Goal: Task Accomplishment & Management: Manage account settings

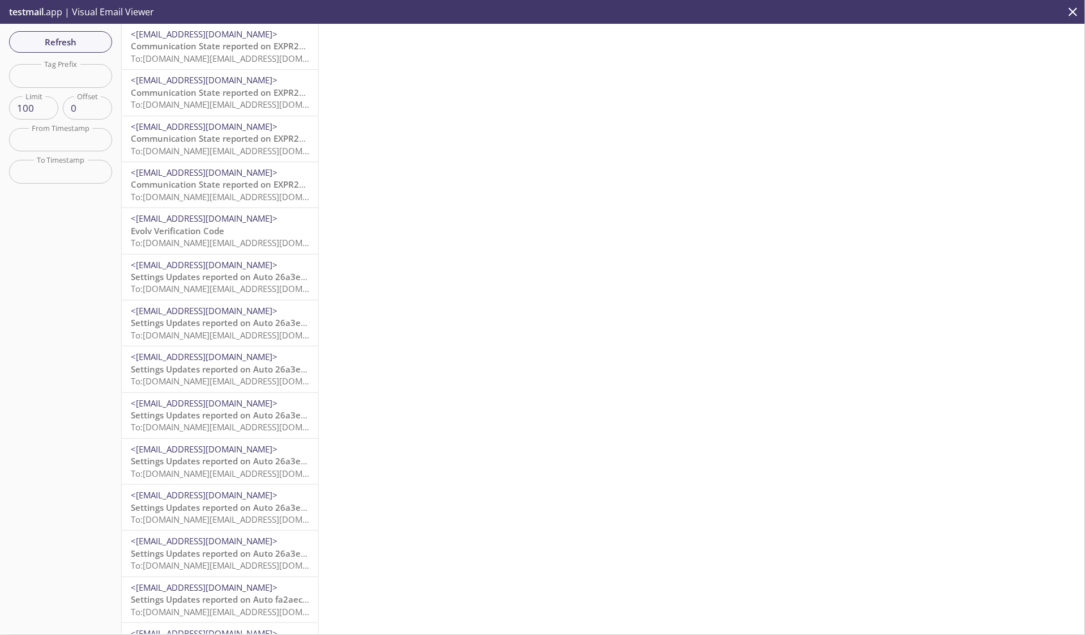
click at [1068, 11] on icon "close" at bounding box center [1073, 12] width 15 height 15
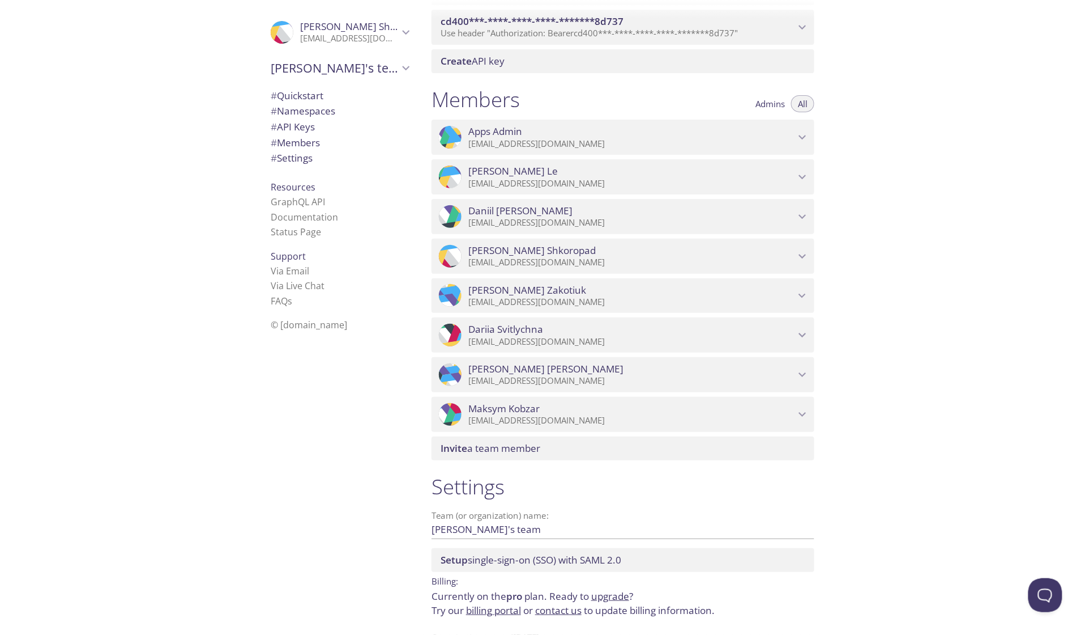
scroll to position [677, 0]
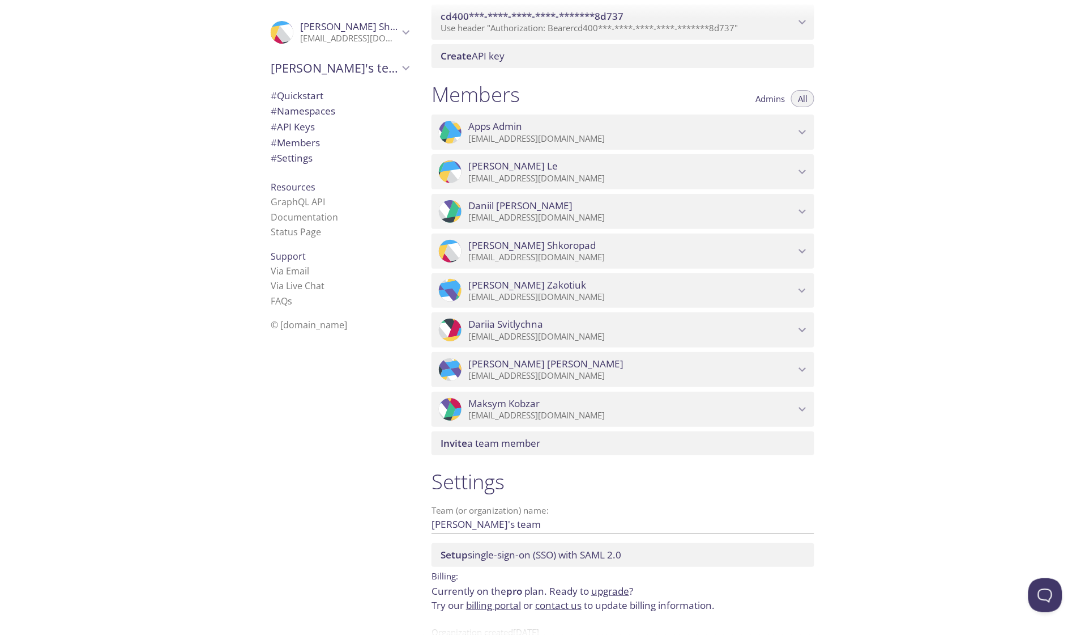
click at [531, 449] on span "Invite a team member" at bounding box center [491, 442] width 100 height 13
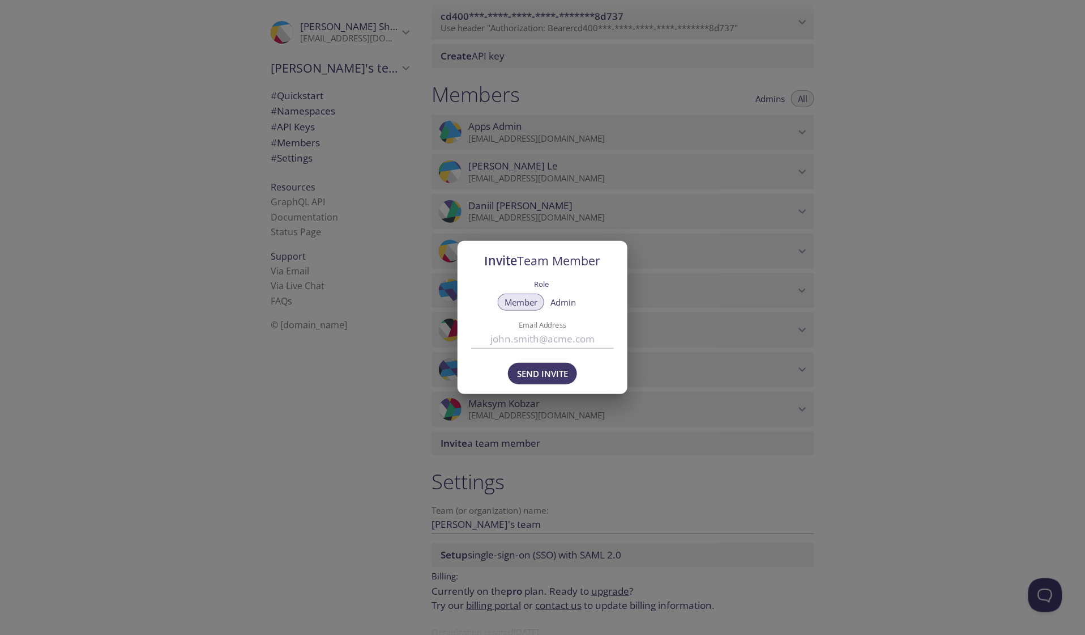
click at [526, 344] on input "Email Address" at bounding box center [542, 338] width 143 height 19
paste input "vkorniienko@evolvtechnology.com"
drag, startPoint x: 532, startPoint y: 335, endPoint x: 444, endPoint y: 333, distance: 87.8
click at [444, 333] on div "Invite Team Member Role Member Admin Email Address vkorniienko@evolvtechnology.…" at bounding box center [542, 317] width 1085 height 635
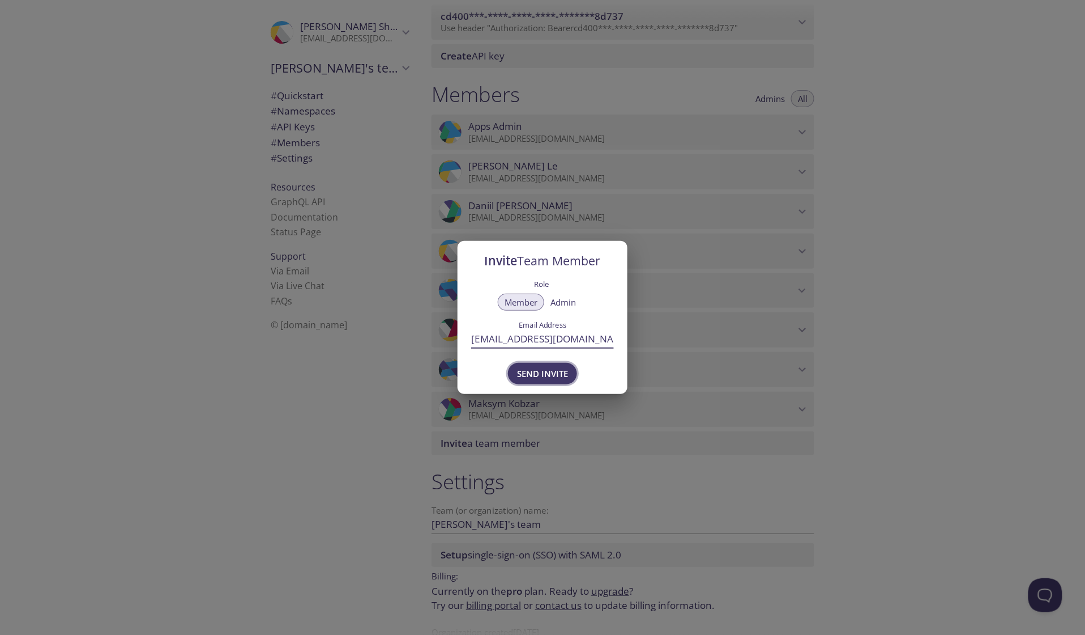
type input "vkorniienko@evolvtechnology.com"
click at [542, 370] on span "Send Invite" at bounding box center [542, 373] width 51 height 15
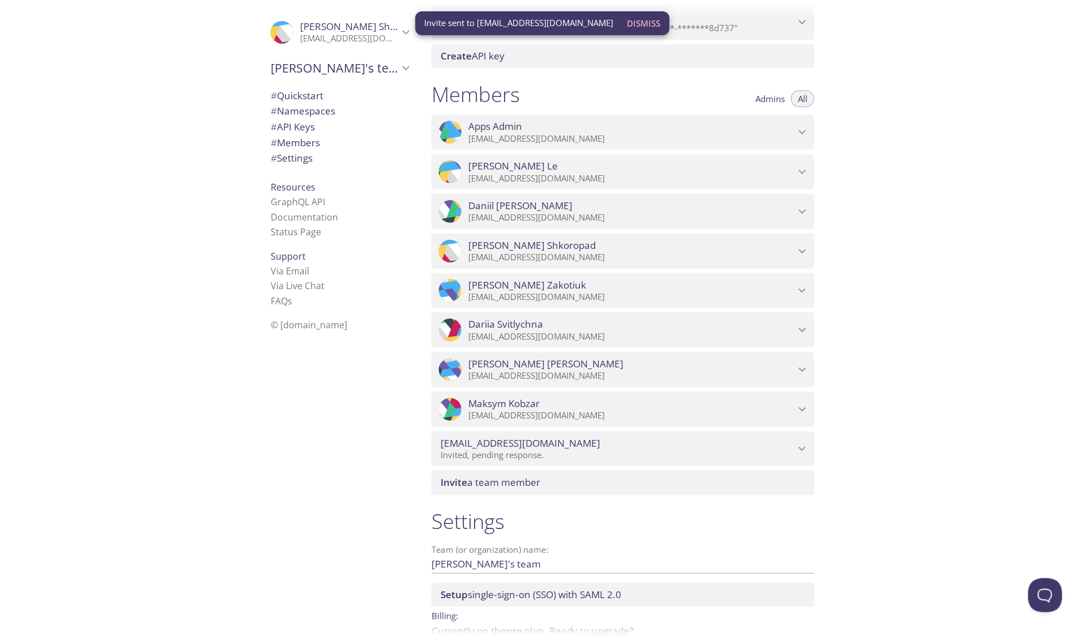
scroll to position [720, 0]
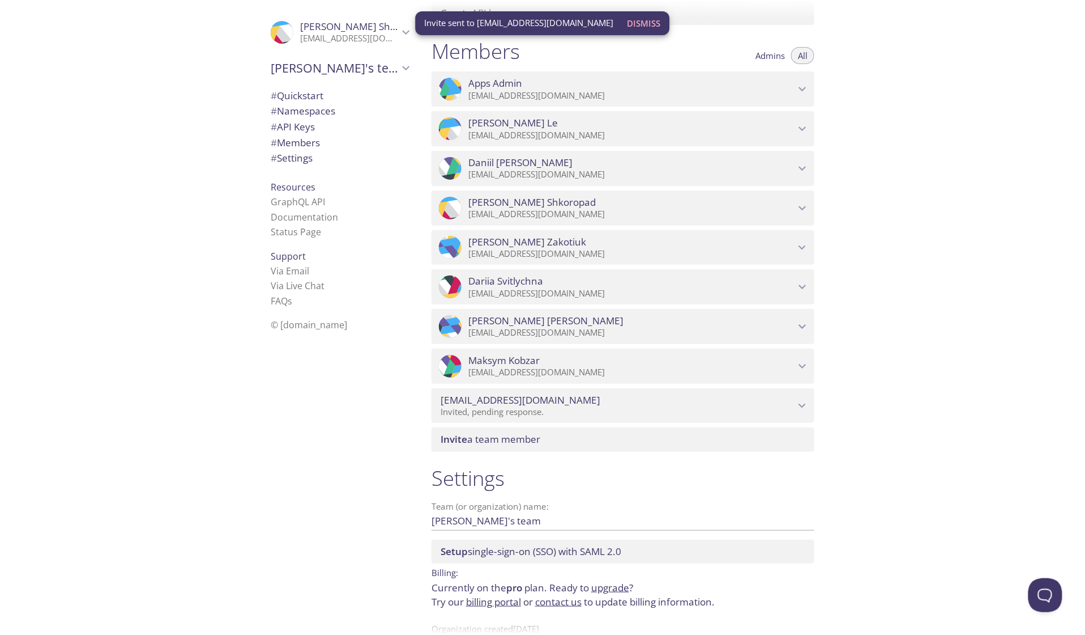
click at [505, 451] on div "Invite a team member" at bounding box center [623, 439] width 383 height 24
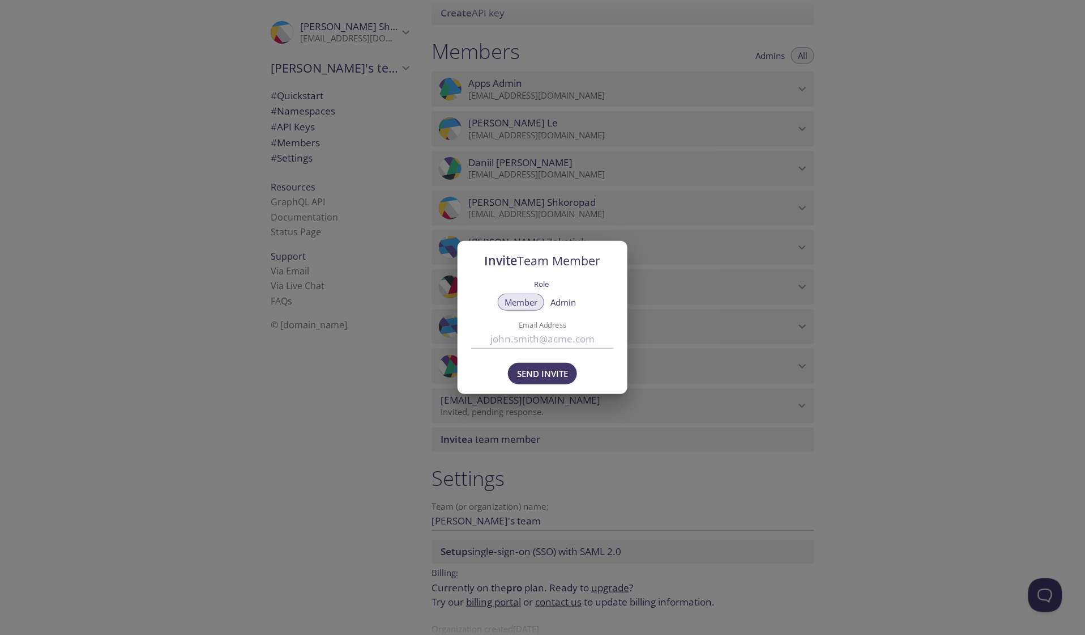
click at [519, 338] on input "Email Address" at bounding box center [542, 338] width 143 height 19
paste input "arybalka@evolvtechnology.com"
type input "arybalka@evolvtechnology.com"
click at [538, 372] on span "Send Invite" at bounding box center [542, 373] width 51 height 15
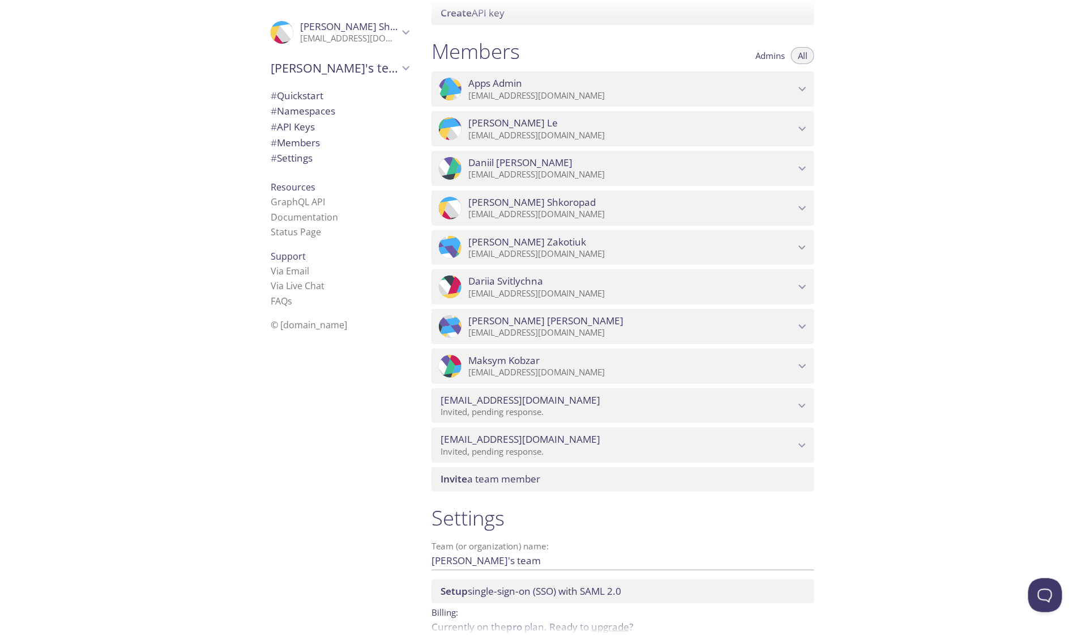
click at [549, 485] on span "Invite a team member" at bounding box center [625, 478] width 369 height 12
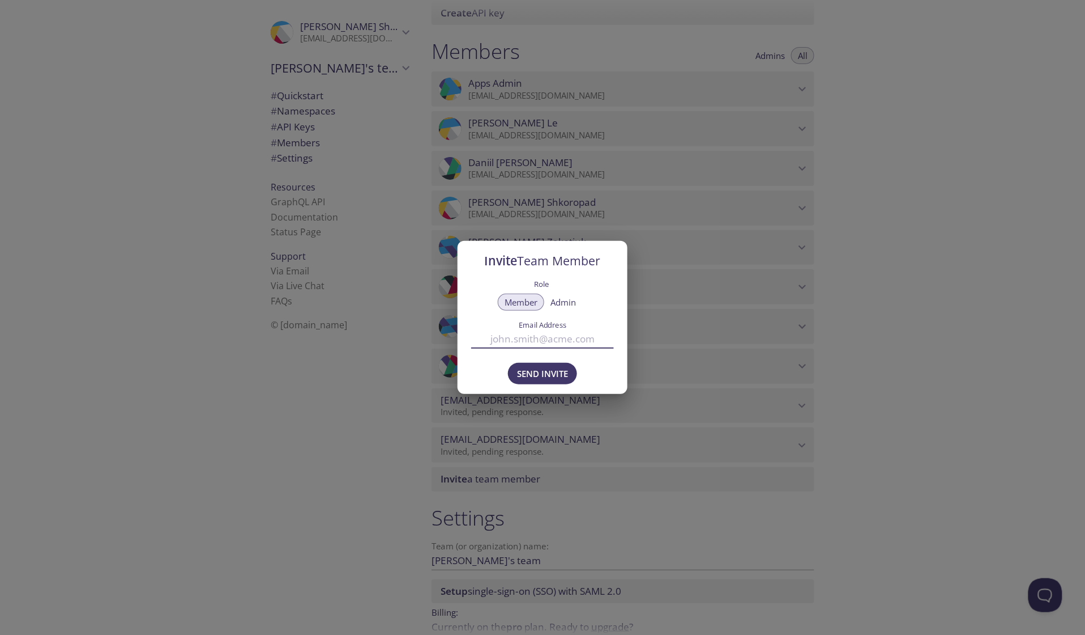
click at [539, 342] on input "Email Address" at bounding box center [542, 338] width 143 height 19
paste input "oshafran@evolvtechnology.com"
type input "oshafran@evolvtechnology.com"
click at [535, 370] on span "Send Invite" at bounding box center [542, 373] width 51 height 15
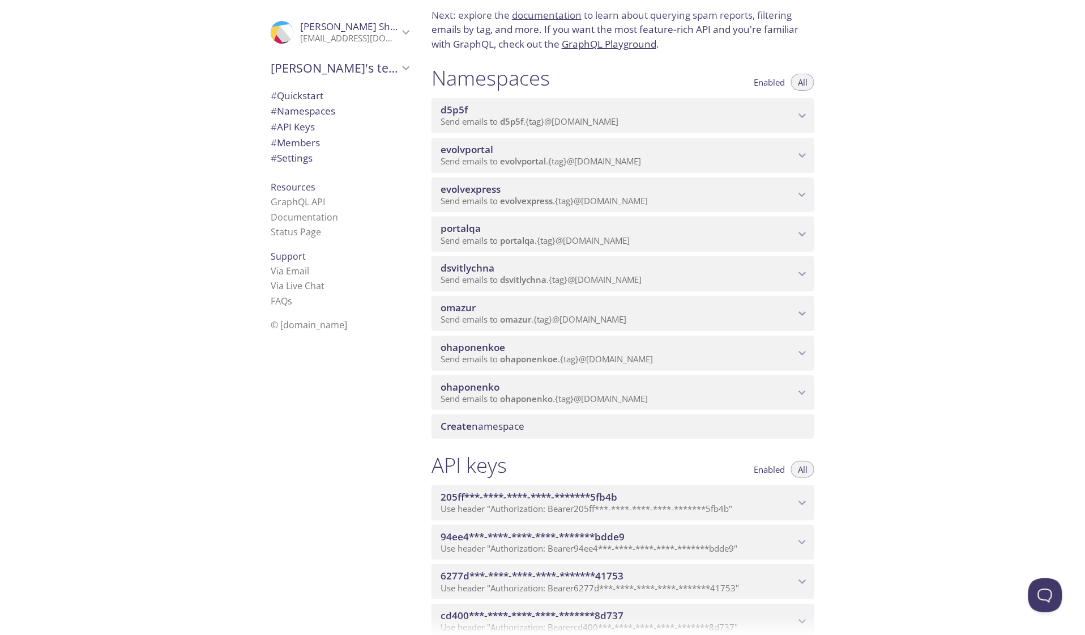
scroll to position [79, 0]
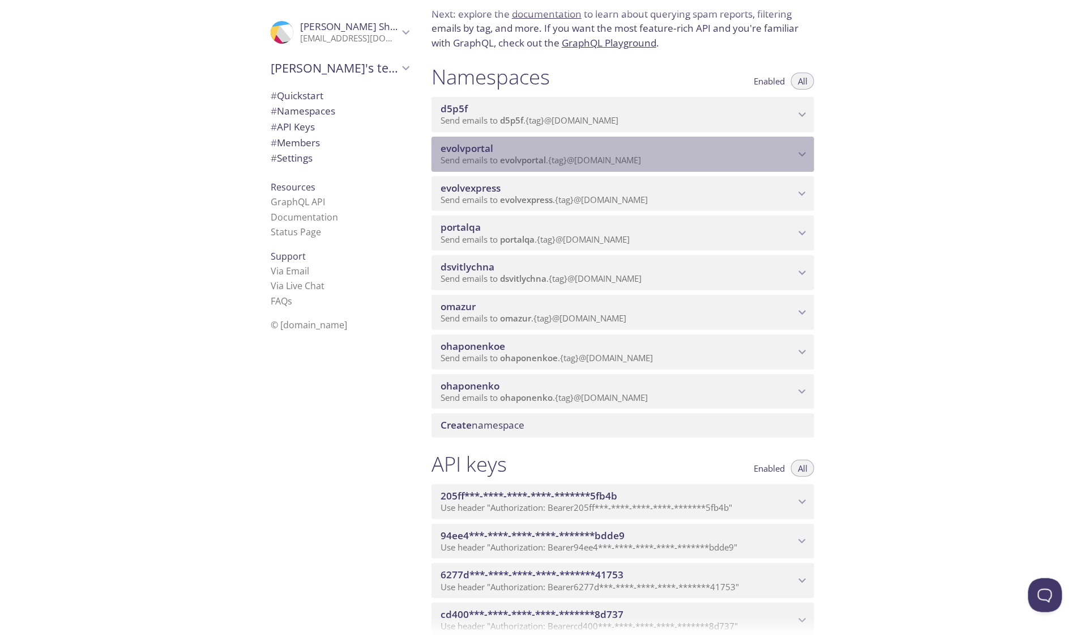
drag, startPoint x: 661, startPoint y: 174, endPoint x: 601, endPoint y: 177, distance: 60.1
click at [601, 166] on p "Send emails to evolvportal . {tag} @inbox.testmail.app" at bounding box center [618, 160] width 355 height 11
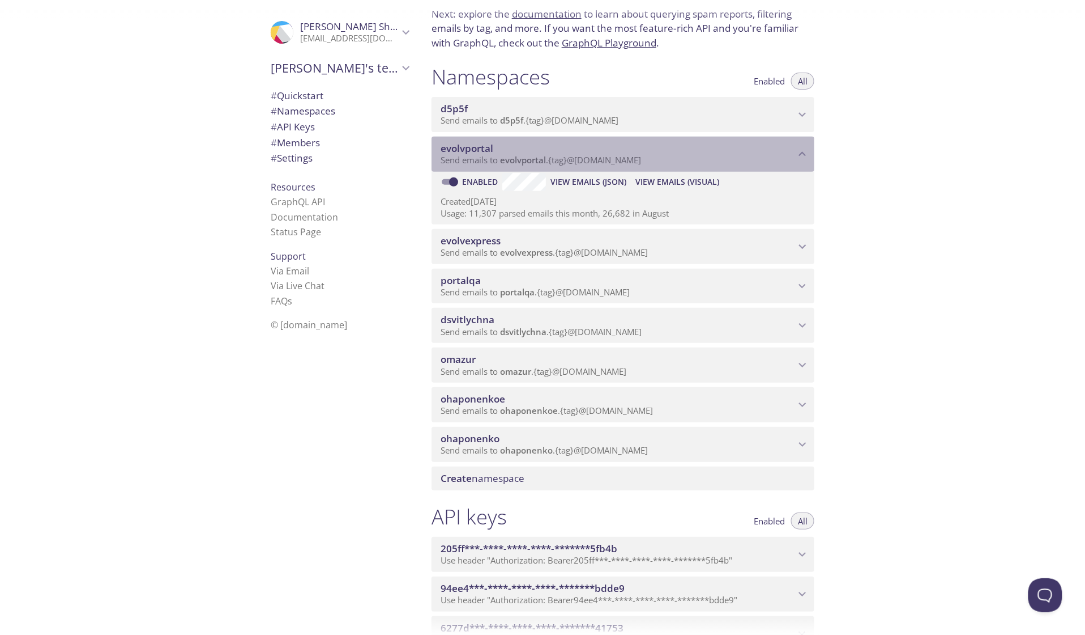
drag, startPoint x: 500, startPoint y: 171, endPoint x: 599, endPoint y: 176, distance: 99.8
click at [599, 165] on span "Send emails to evolvportal . {tag} @inbox.testmail.app" at bounding box center [541, 159] width 201 height 11
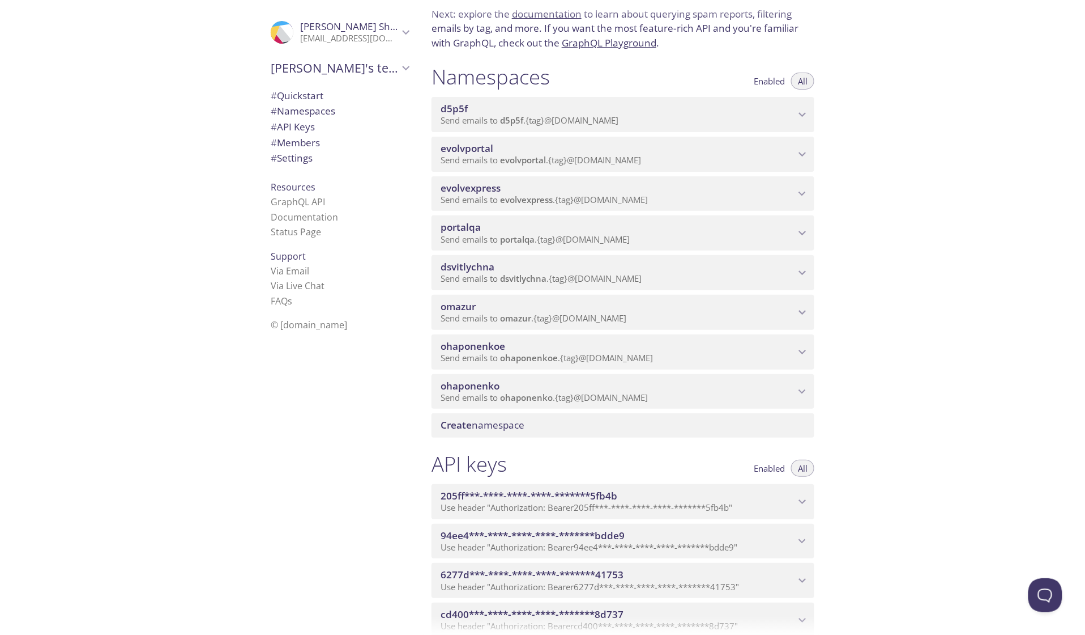
click at [599, 165] on span "Send emails to evolvportal . {tag} @inbox.testmail.app" at bounding box center [541, 159] width 201 height 11
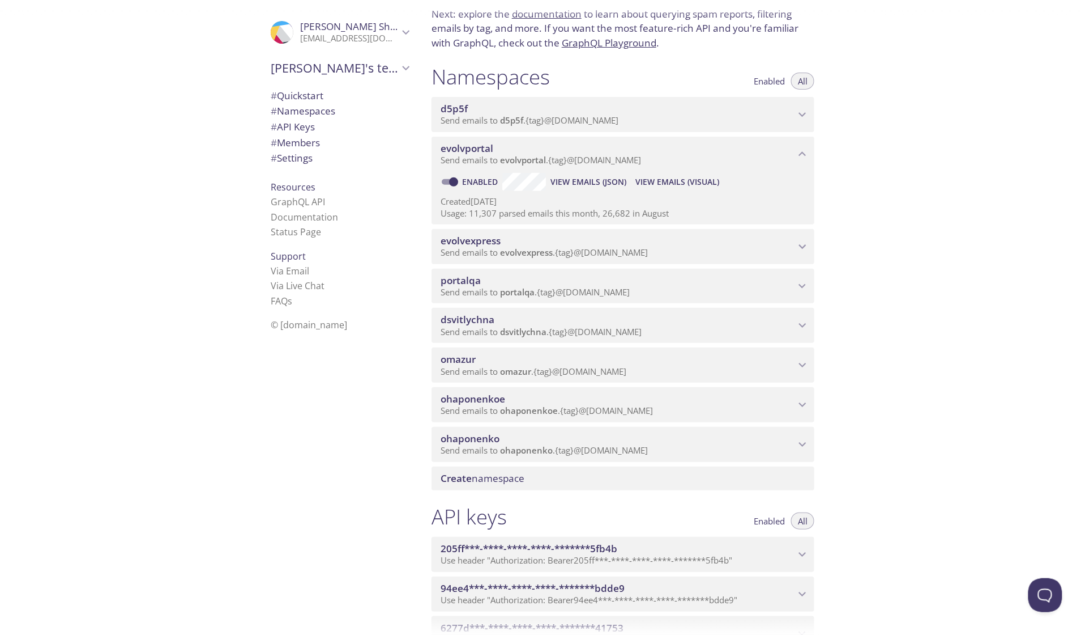
drag, startPoint x: 580, startPoint y: 194, endPoint x: 648, endPoint y: 192, distance: 68.6
click at [648, 191] on div "Enabled View Emails (JSON) View Emails (Visual)" at bounding box center [623, 182] width 365 height 18
click at [648, 189] on span "View Emails (Visual)" at bounding box center [678, 182] width 84 height 14
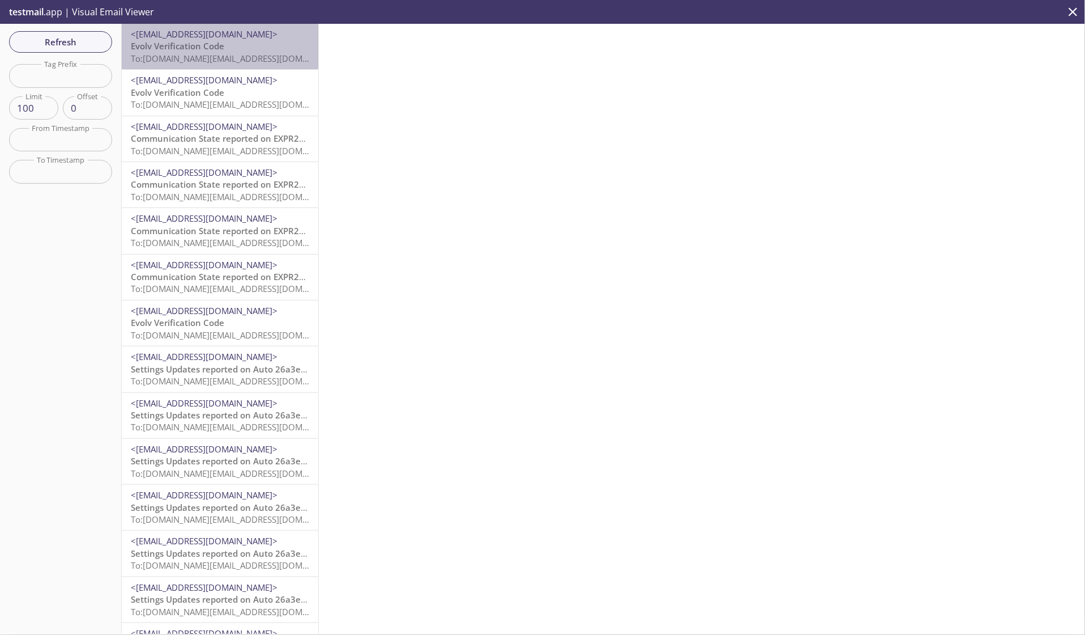
click at [246, 44] on p "Evolv Verification Code To: evolvportal.auto_admin@inbox.testmail.app" at bounding box center [220, 52] width 178 height 24
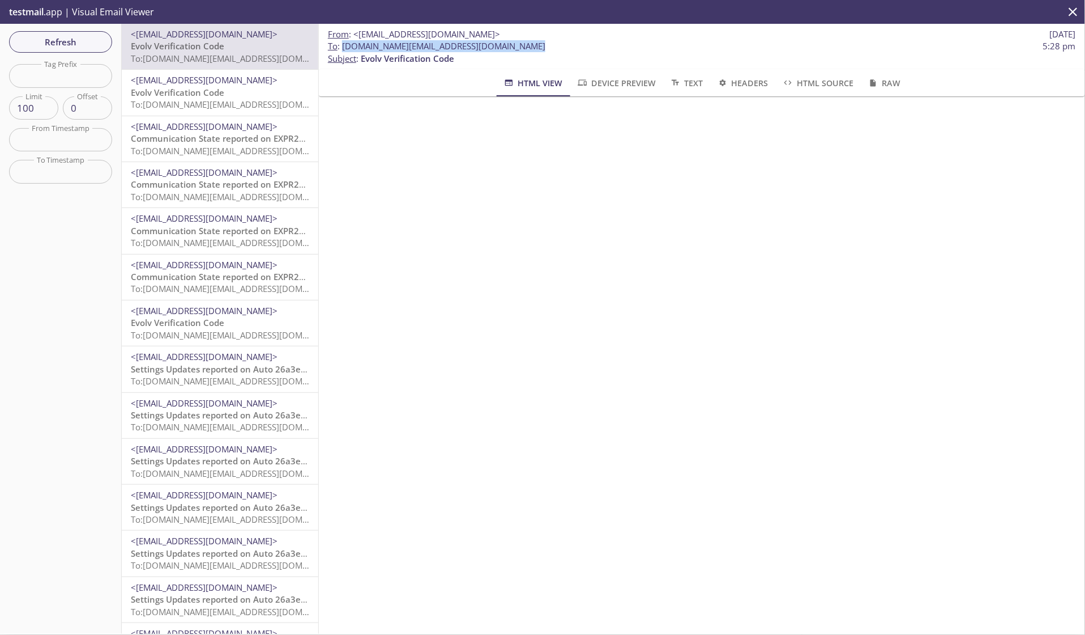
drag, startPoint x: 526, startPoint y: 49, endPoint x: 343, endPoint y: 50, distance: 182.4
click at [343, 50] on span "To : evolvportal.auto_admin@inbox.testmail.app 5:28 pm" at bounding box center [702, 46] width 748 height 12
copy span "evolvportal.auto_admin@inbox.testmail.app"
